Goal: Check status: Check status

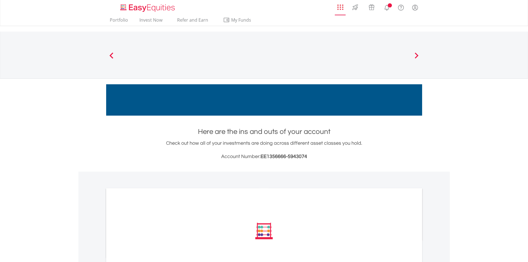
click at [0, 0] on div "EasyEquities" at bounding box center [0, 0] width 0 height 0
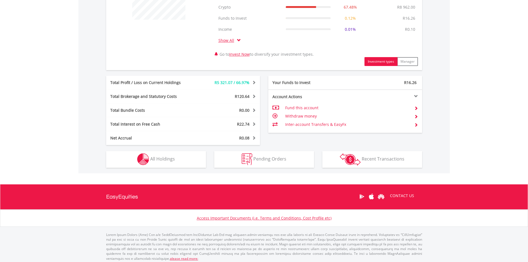
scroll to position [250, 0]
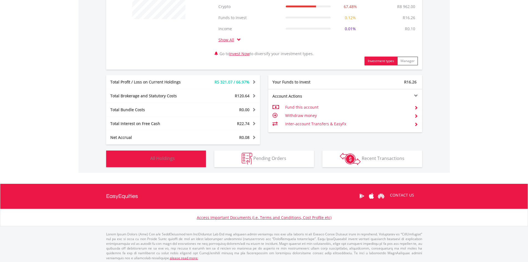
click at [203, 155] on button "Holdings All Holdings" at bounding box center [156, 159] width 100 height 17
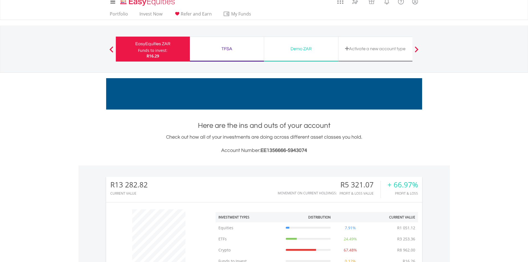
scroll to position [0, 0]
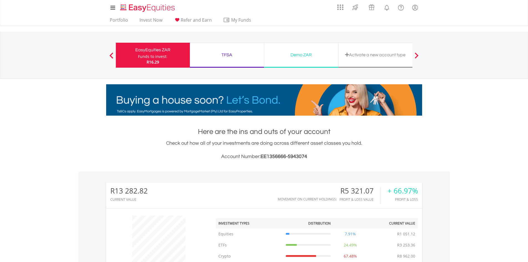
click at [224, 47] on div "TFSA Funds to invest: R16.29" at bounding box center [227, 55] width 74 height 25
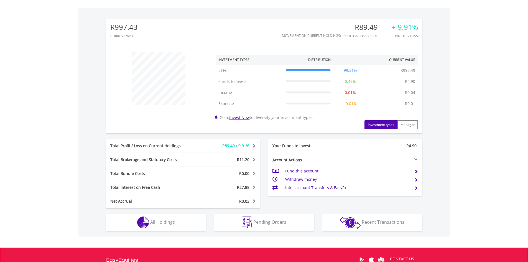
scroll to position [187, 0]
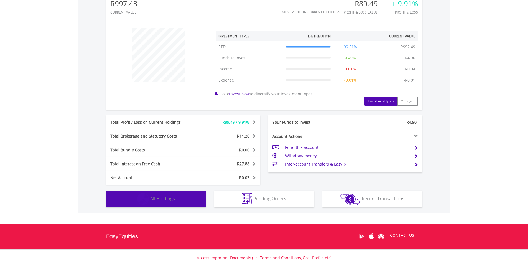
click at [184, 194] on button "Holdings All Holdings" at bounding box center [156, 199] width 100 height 17
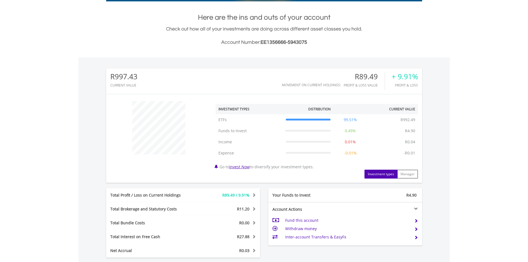
scroll to position [95, 0]
